Goal: Communication & Community: Answer question/provide support

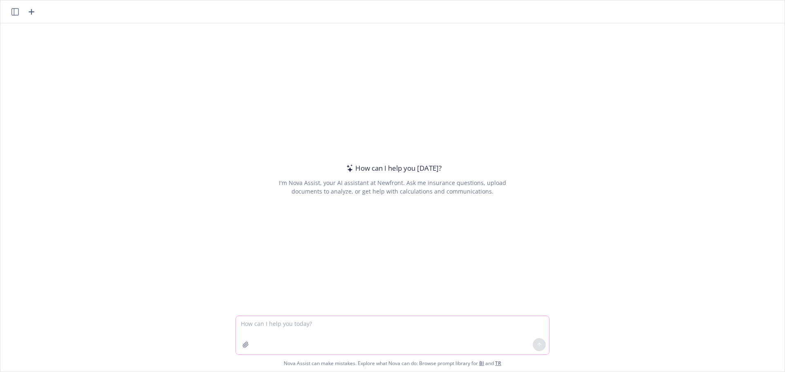
click at [304, 323] on textarea at bounding box center [392, 335] width 313 height 38
click at [425, 326] on textarea "Sending an email to Cigna on behalf of a client in response to the new downcodi…" at bounding box center [392, 335] width 313 height 38
click at [480, 325] on textarea "Sending an email to Cigna on behalf of a client in response to the new E/M down…" at bounding box center [392, 335] width 313 height 38
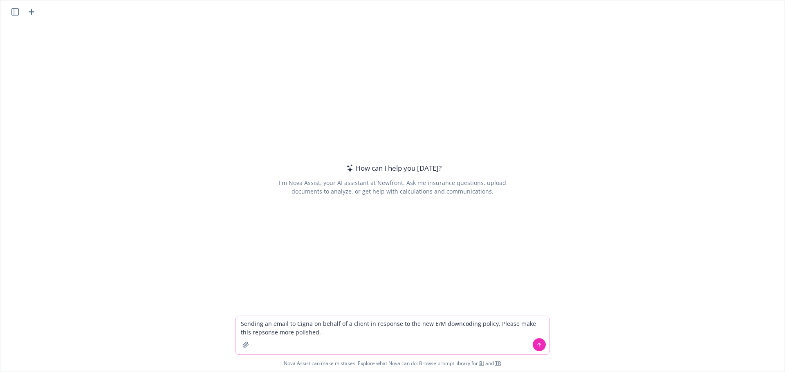
paste textarea "Our team has been fielding a ton of emails from almost all our Cigna groups abo…"
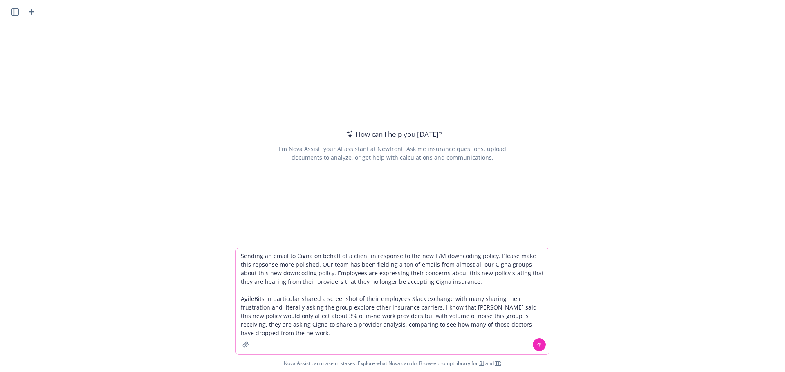
type textarea "Sending an email to Cigna on behalf of a client in response to the new E/M down…"
click at [538, 343] on icon at bounding box center [539, 345] width 6 height 6
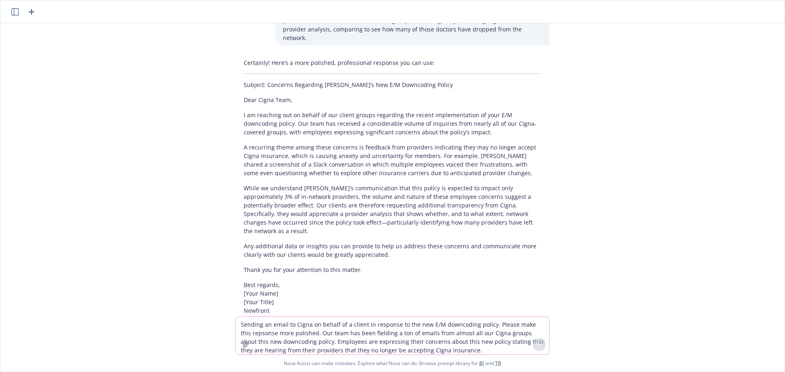
scroll to position [118, 0]
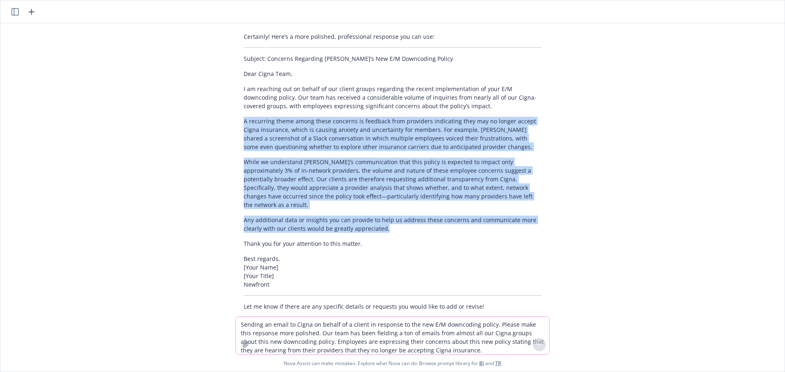
drag, startPoint x: 239, startPoint y: 112, endPoint x: 559, endPoint y: 211, distance: 335.3
click at [559, 211] on div "Sending an email to Cigna on behalf of a client in response to the new E/M down…" at bounding box center [392, 170] width 784 height 294
copy div "L ipsumdolo sitam conse adipi elitsedd ei temporin utla etdolorem aliquaenim ad…"
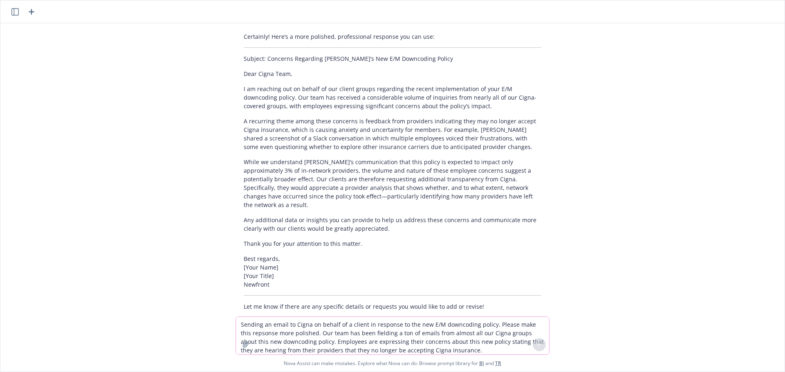
click at [696, 191] on div "Sending an email to Cigna on behalf of a client in response to the new E/M down…" at bounding box center [392, 170] width 784 height 294
click at [259, 323] on textarea "Sending an email to Cigna on behalf of a client in response to the new E/M down…" at bounding box center [392, 336] width 313 height 38
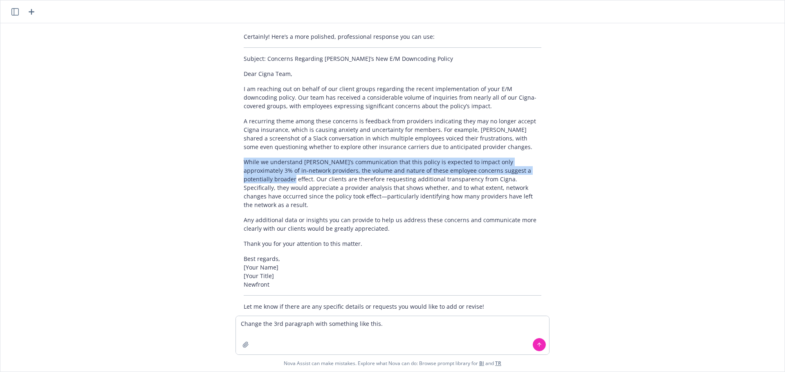
drag, startPoint x: 238, startPoint y: 152, endPoint x: 526, endPoint y: 162, distance: 288.4
click at [526, 162] on p "While we understand [PERSON_NAME]’s communication that this policy is expected …" at bounding box center [393, 184] width 298 height 52
copy p "While we understand [PERSON_NAME]’s communication that this policy is expected …"
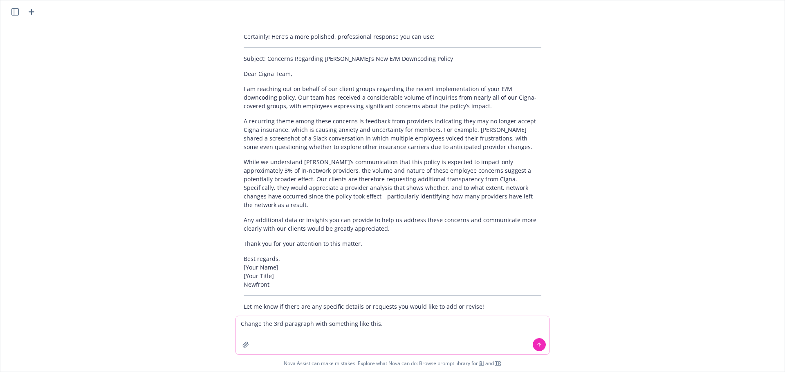
click at [395, 327] on textarea "Change the 3rd paragraph with something like this." at bounding box center [392, 335] width 313 height 38
paste textarea "While we understand [PERSON_NAME]’s communication that this policy is expected …"
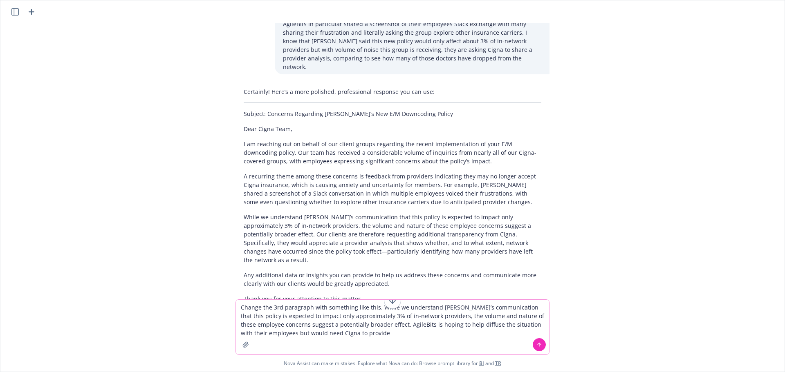
scroll to position [77, 0]
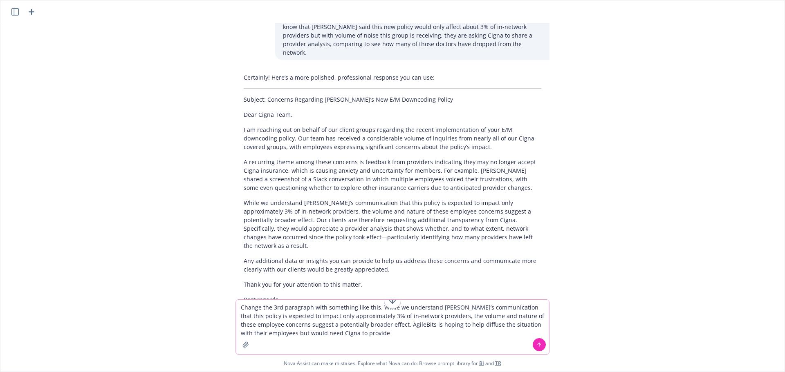
click at [360, 334] on textarea "Change the 3rd paragraph with something like this. While we understand [PERSON_…" at bounding box center [392, 327] width 313 height 55
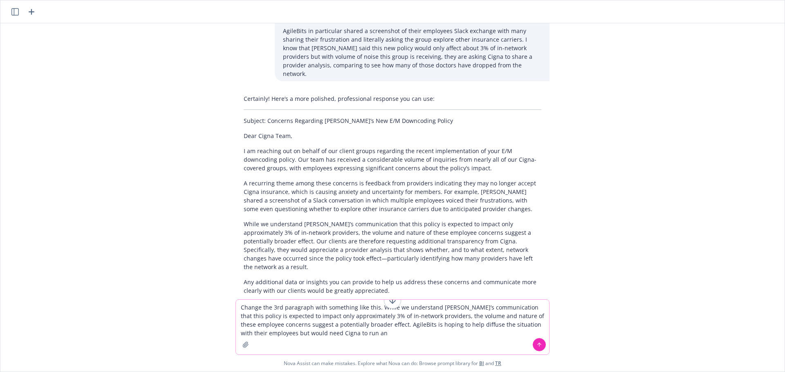
scroll to position [36, 0]
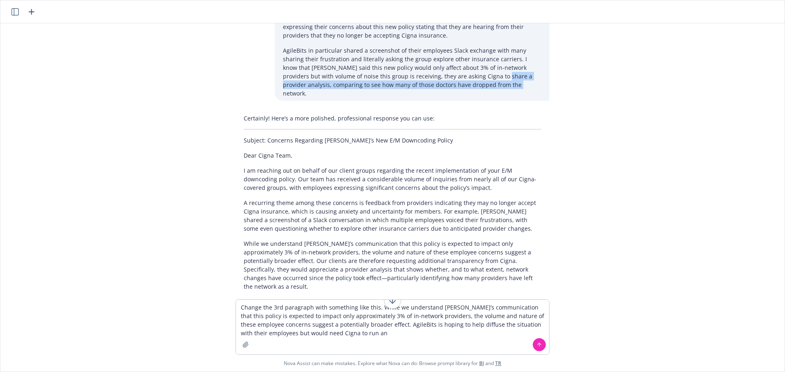
drag, startPoint x: 424, startPoint y: 78, endPoint x: 438, endPoint y: 89, distance: 17.1
click at [438, 89] on p "AgileBits in particular shared a screenshot of their employees Slack exchange w…" at bounding box center [412, 72] width 258 height 52
copy p "provider analysis, comparing to see how many of those doctors have dropped from…"
click at [361, 335] on textarea "Change the 3rd paragraph with something like this. While we understand [PERSON_…" at bounding box center [392, 327] width 313 height 55
paste textarea "provider analysis, comparing to see how many of those doctors have dropped from…"
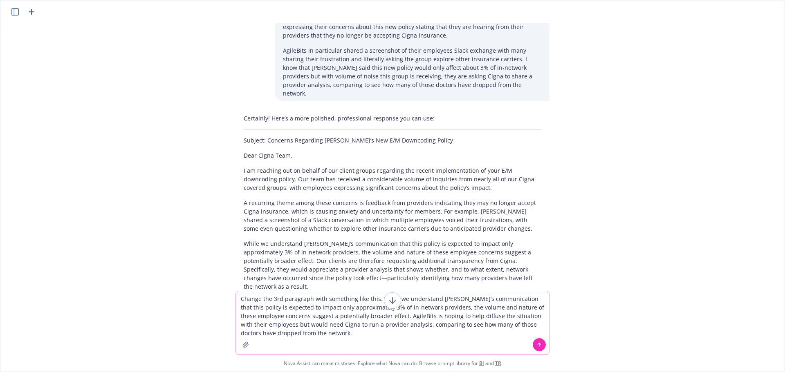
type textarea "Change the 3rd paragraph with something like this. While we understand [PERSON_…"
click at [536, 343] on icon at bounding box center [539, 345] width 6 height 6
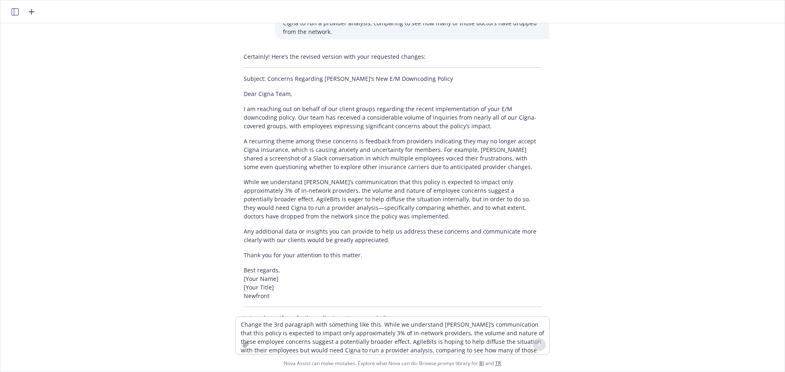
scroll to position [464, 0]
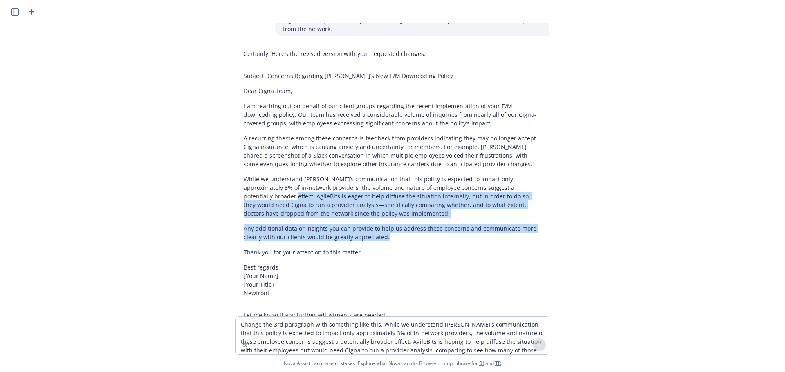
drag, startPoint x: 509, startPoint y: 164, endPoint x: 563, endPoint y: 212, distance: 73.0
click at [563, 212] on div "Sending an email to Cigna on behalf of a client in response to the new E/M down…" at bounding box center [392, 170] width 784 height 294
copy div "AgileBits is eager to help diffuse the situation internally, but in order to do…"
